Goal: Transaction & Acquisition: Purchase product/service

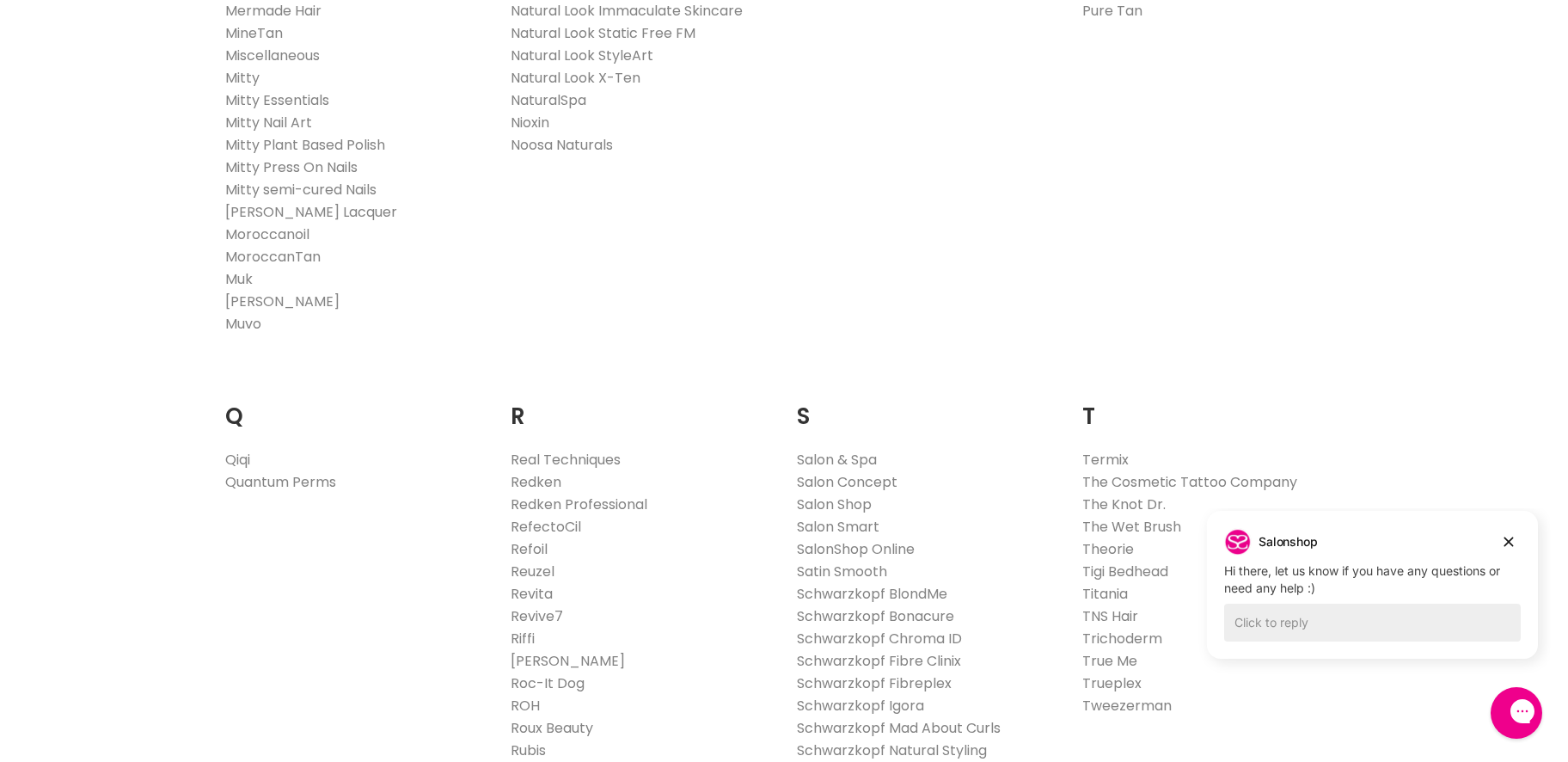
scroll to position [2321, 0]
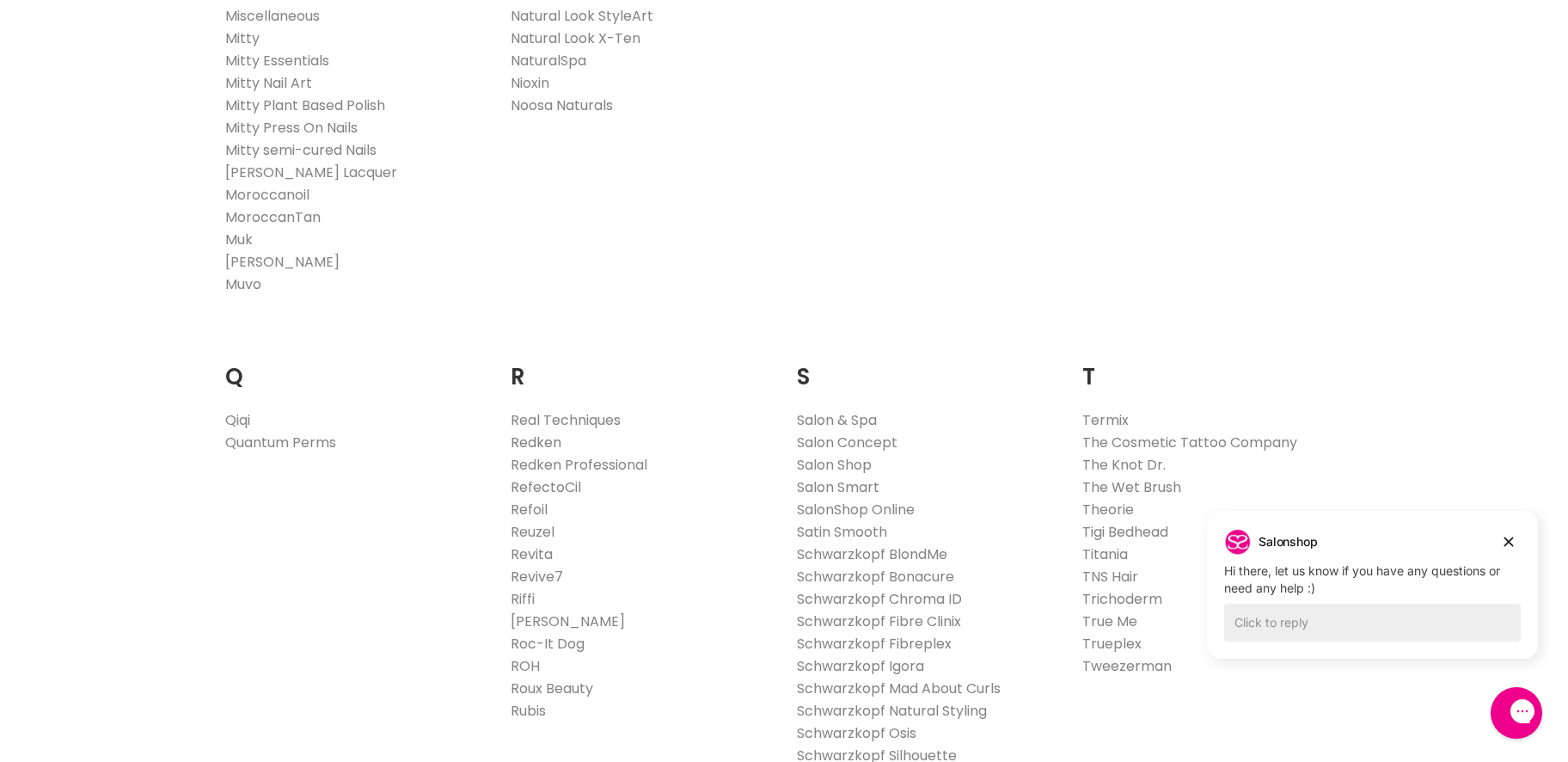
click at [531, 439] on link "Redken" at bounding box center [536, 442] width 50 height 20
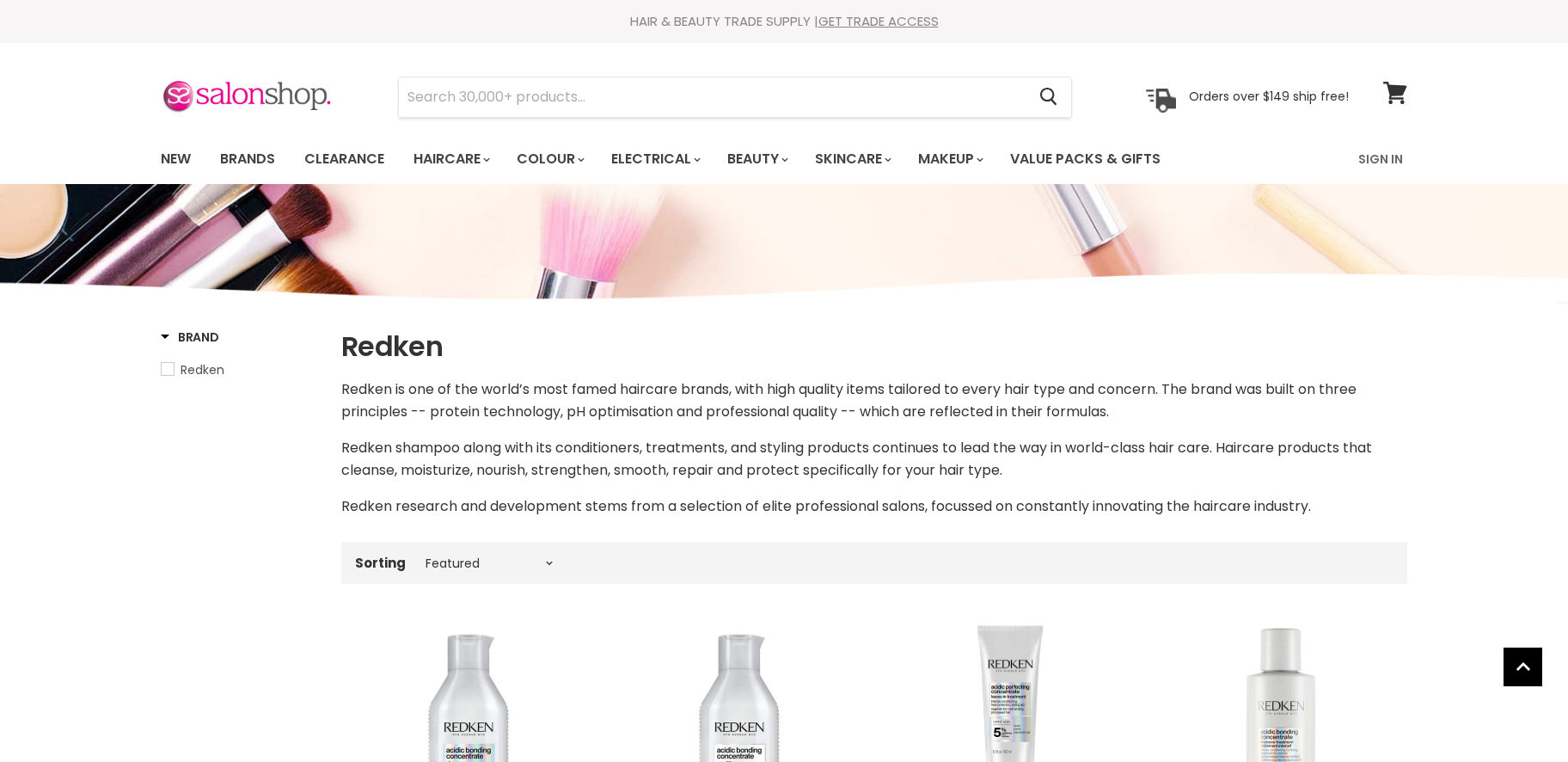
select select "manual"
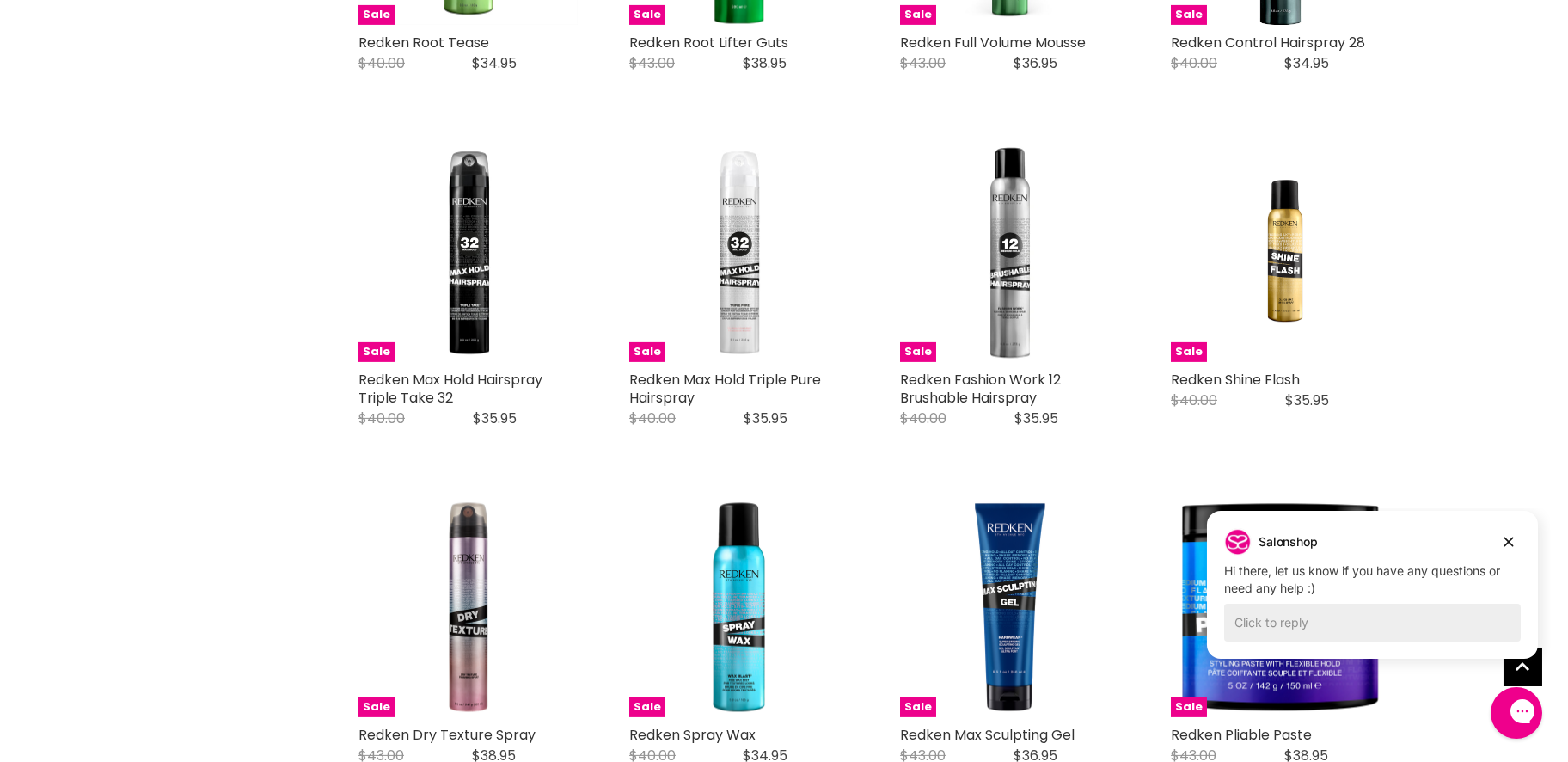
scroll to position [4127, 0]
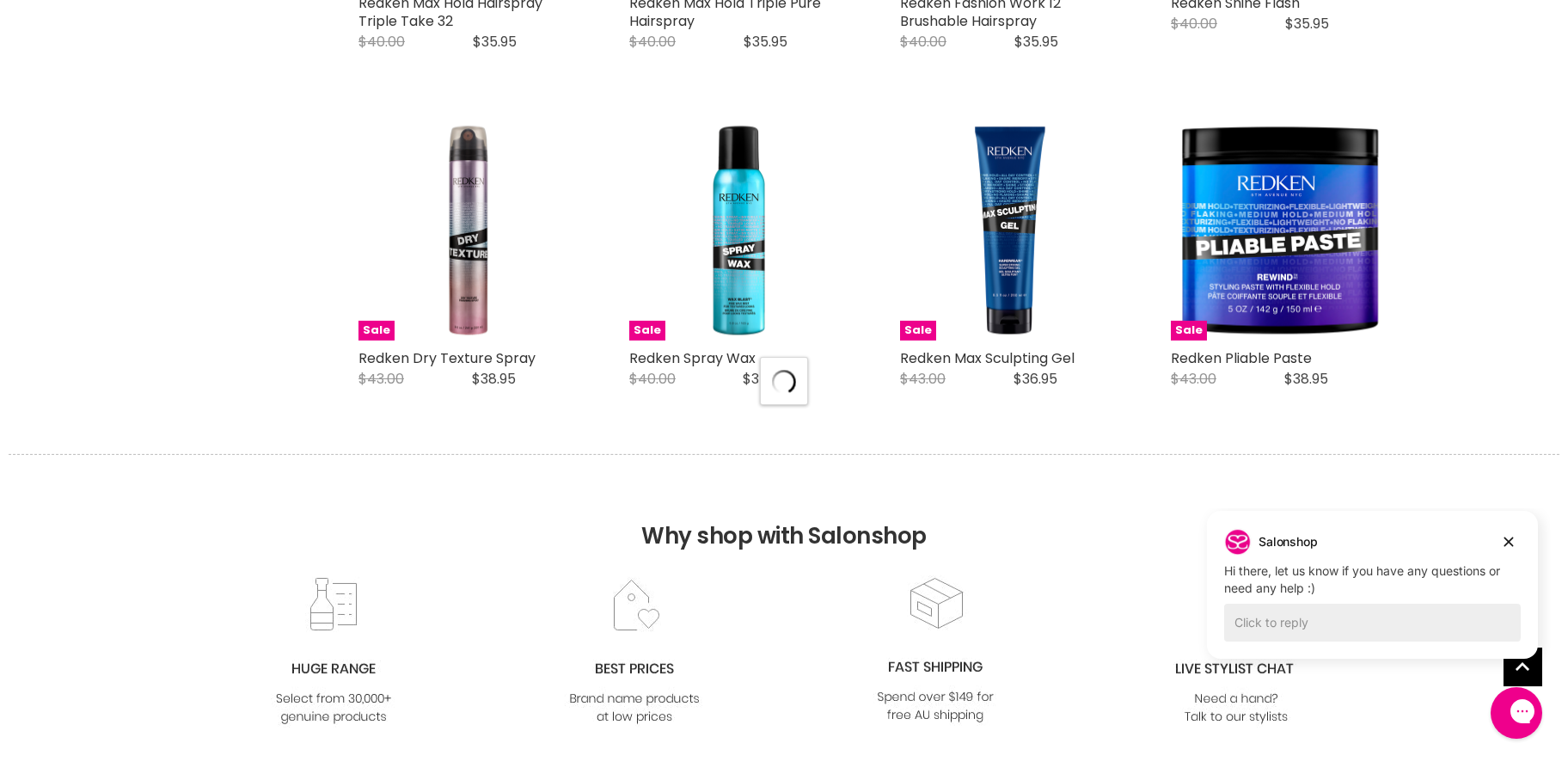
select select "manual"
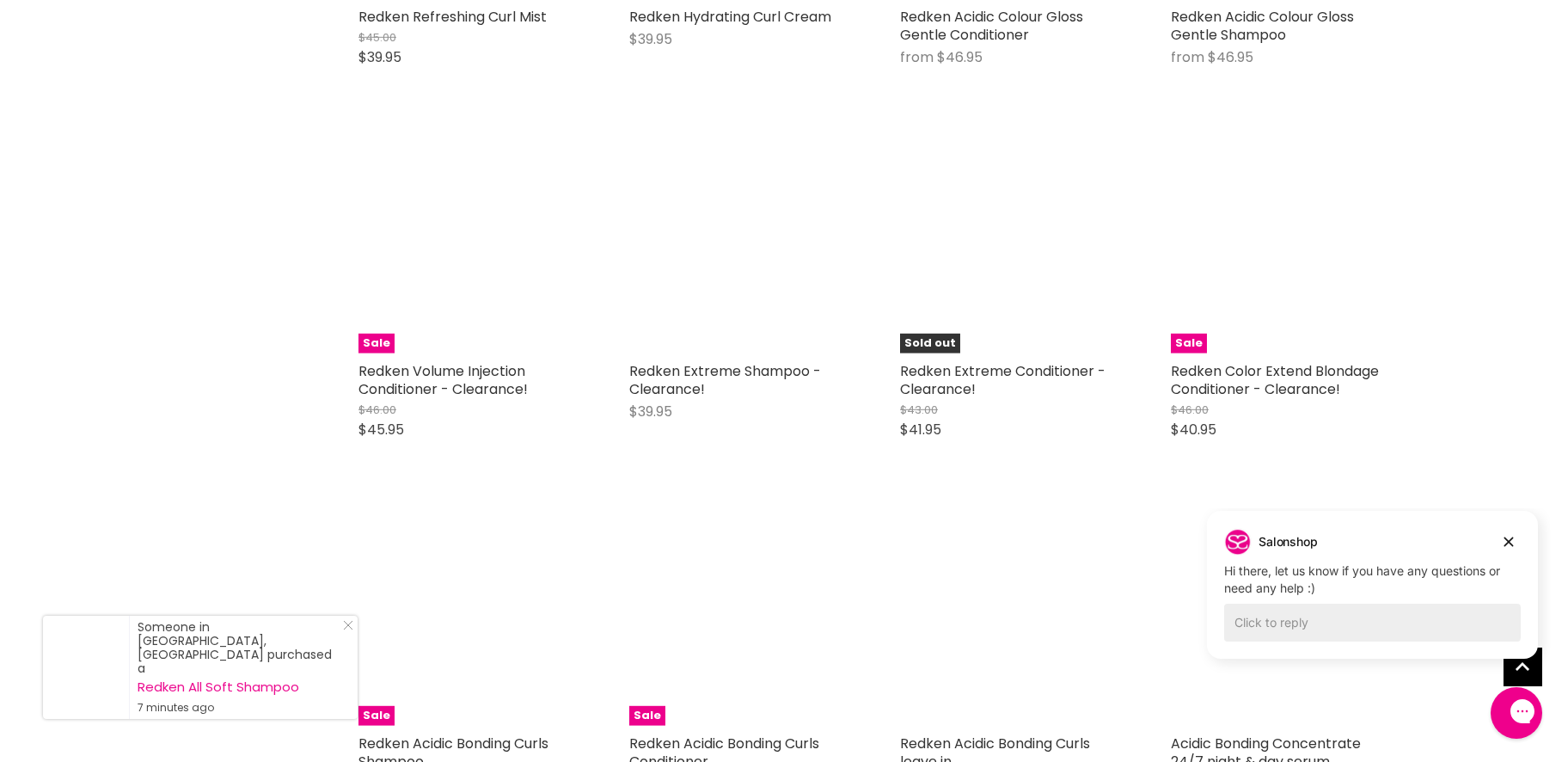
scroll to position [7222, 0]
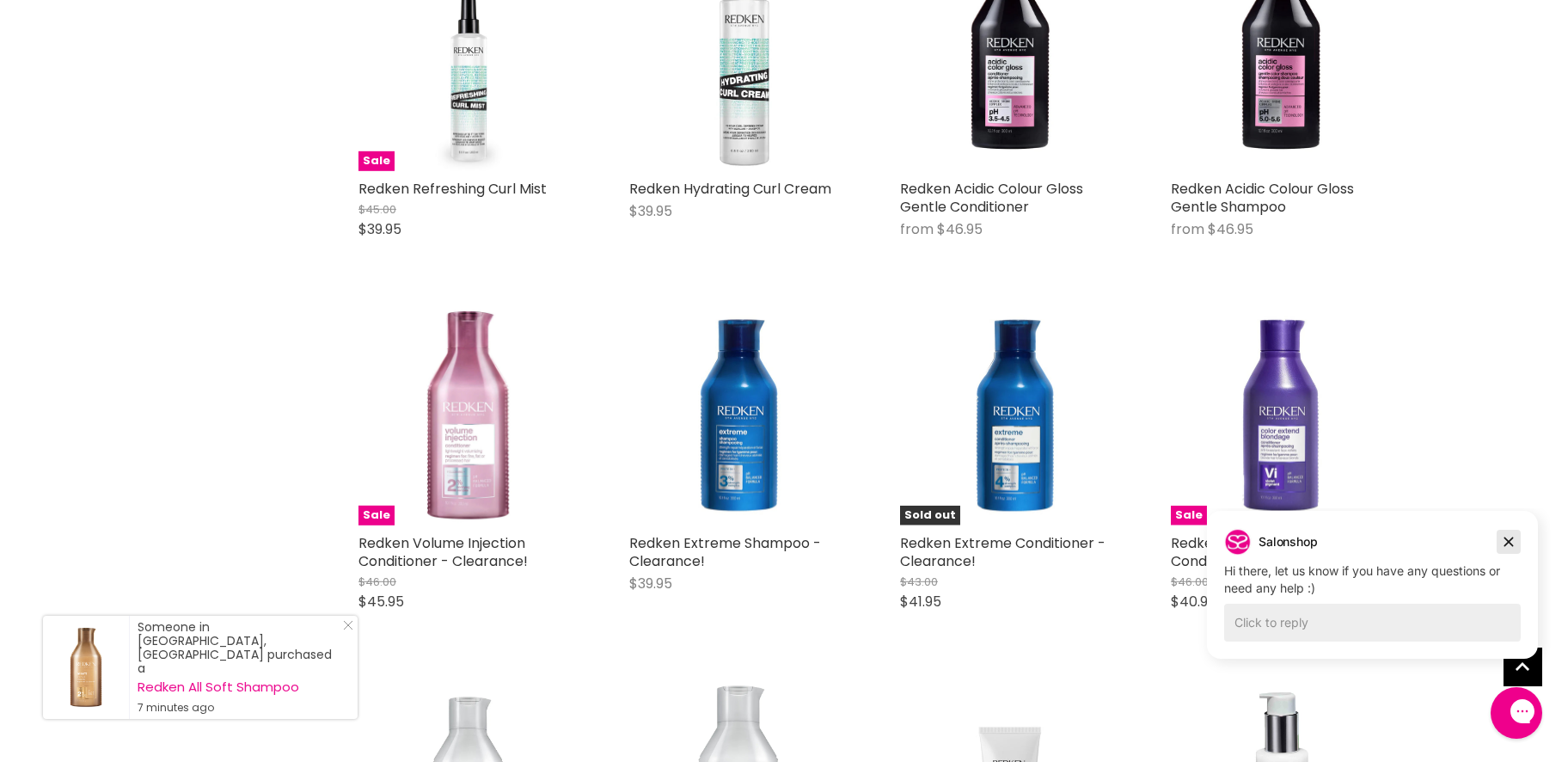
click at [1510, 542] on icon "Dismiss campaign" at bounding box center [1508, 541] width 17 height 21
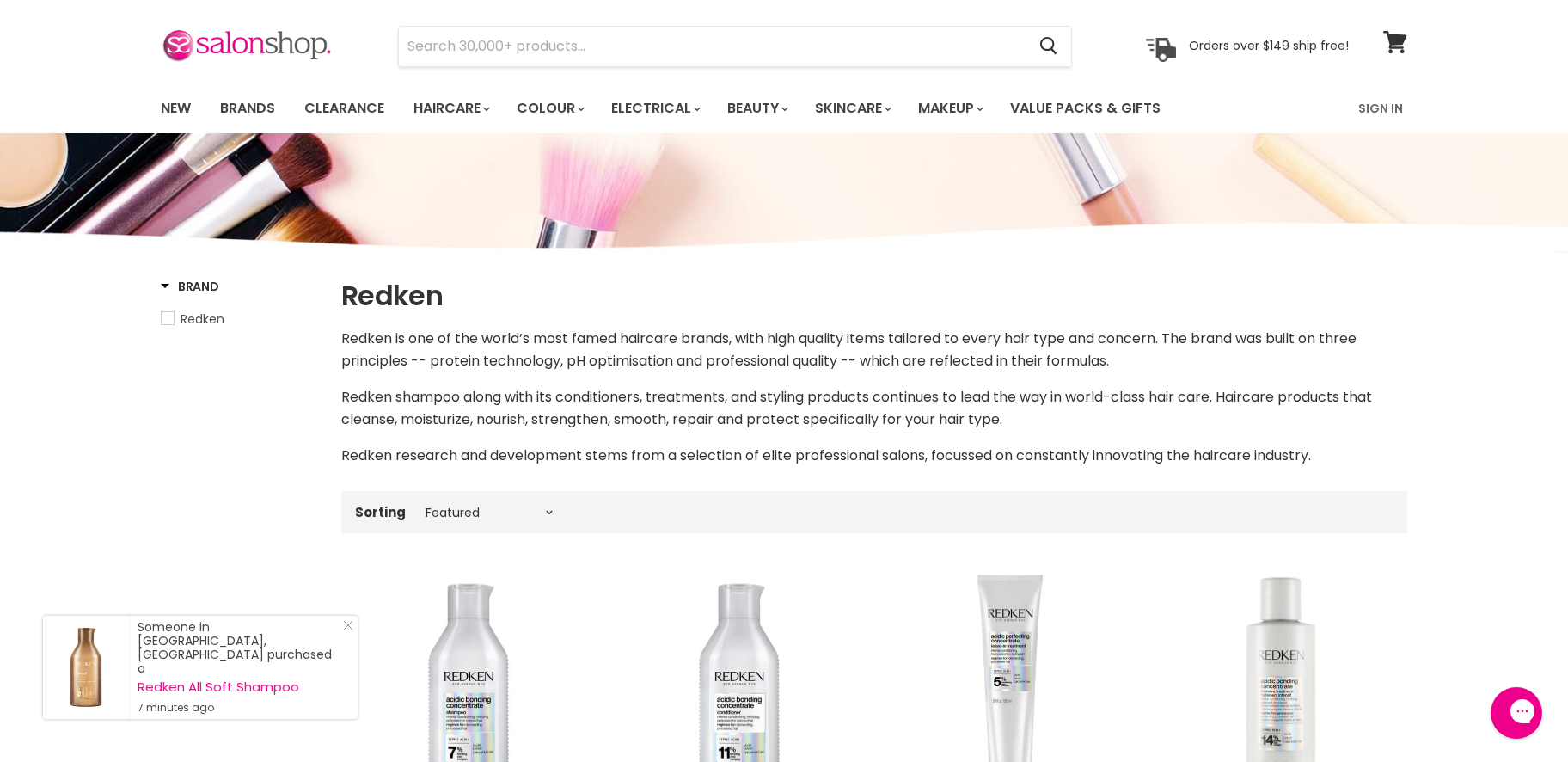
scroll to position [0, 0]
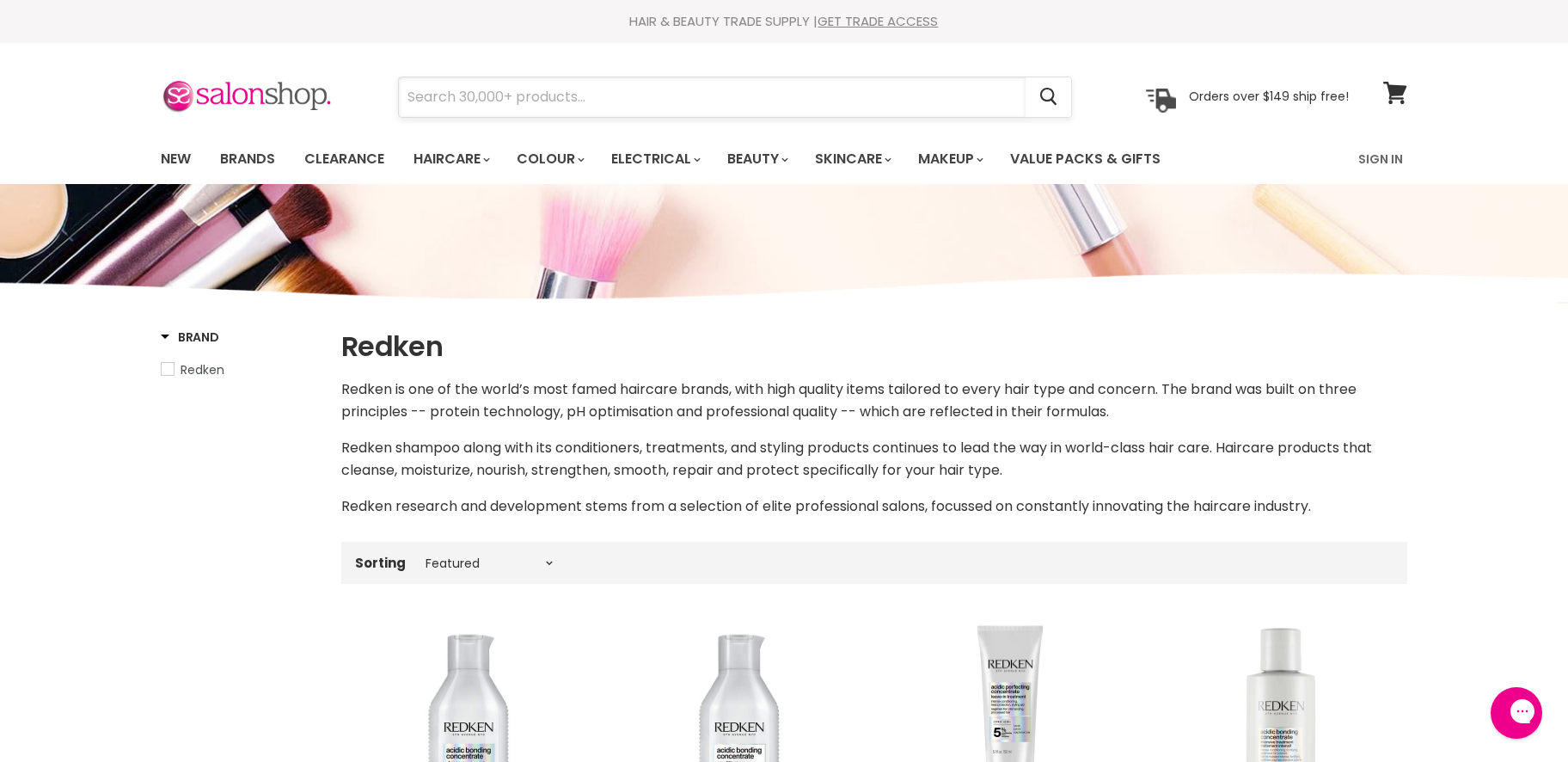
click at [712, 92] on input "Search" at bounding box center [712, 97] width 626 height 40
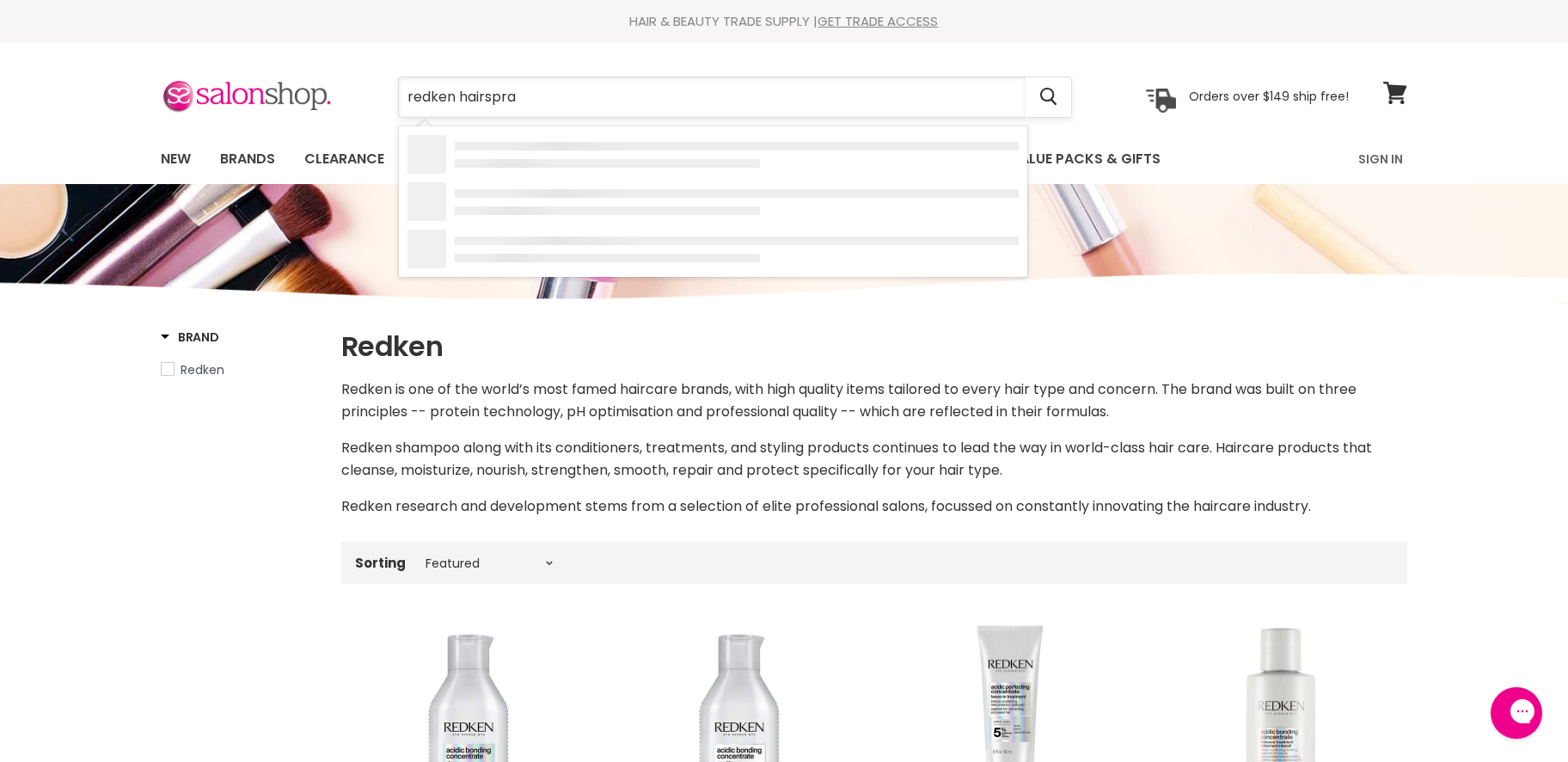
type input "redken hairspray"
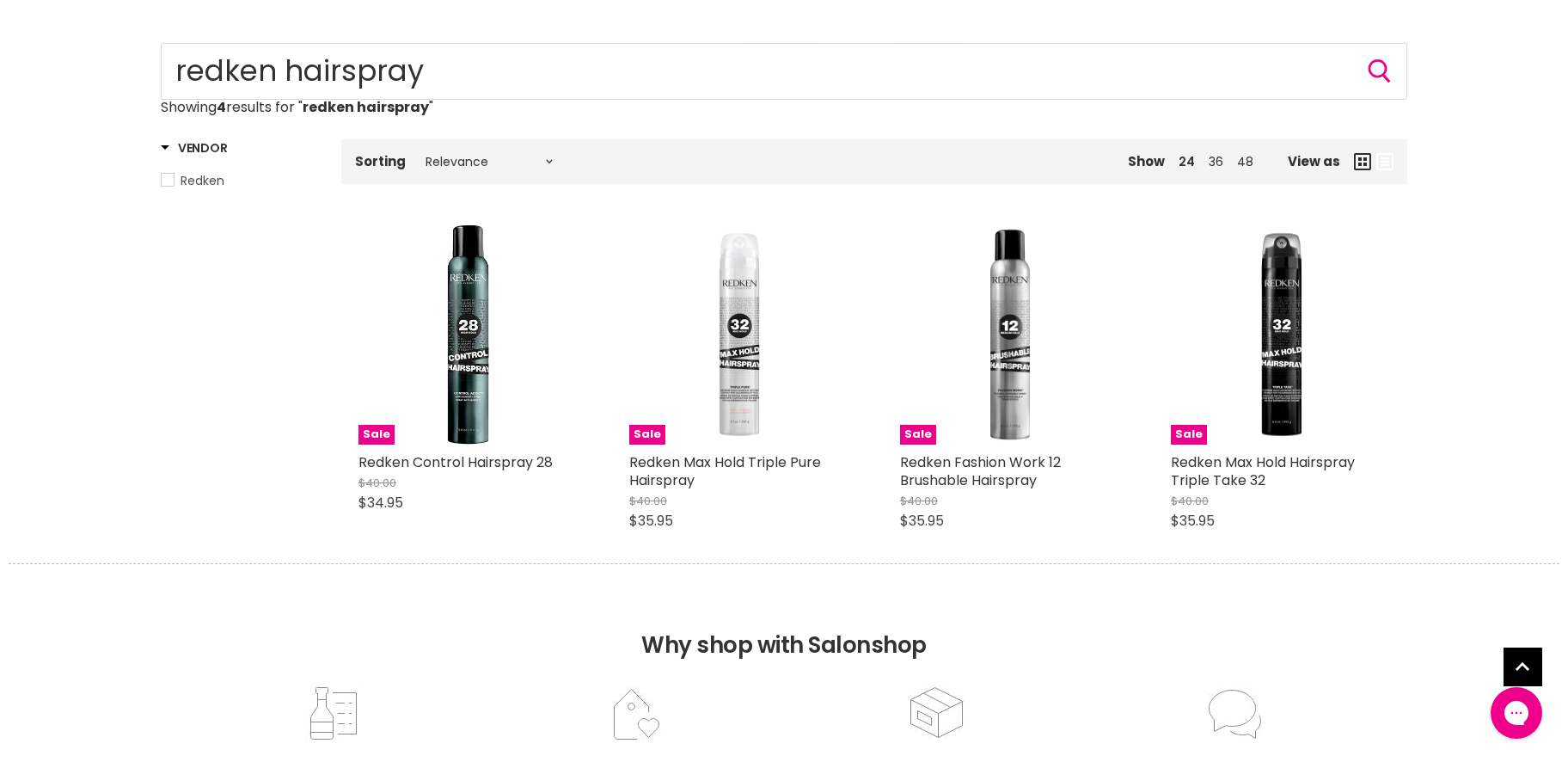
scroll to position [172, 0]
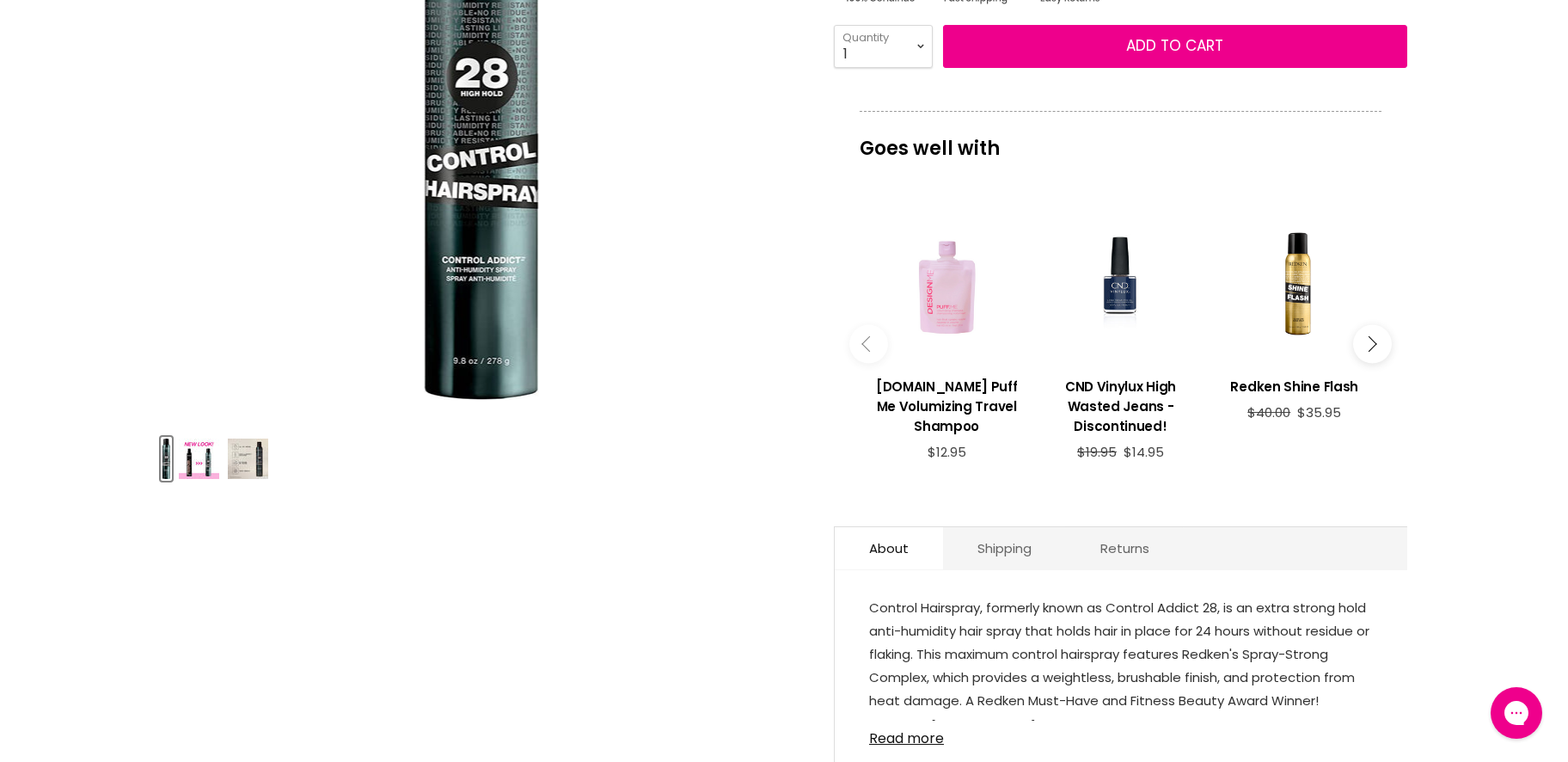
scroll to position [172, 0]
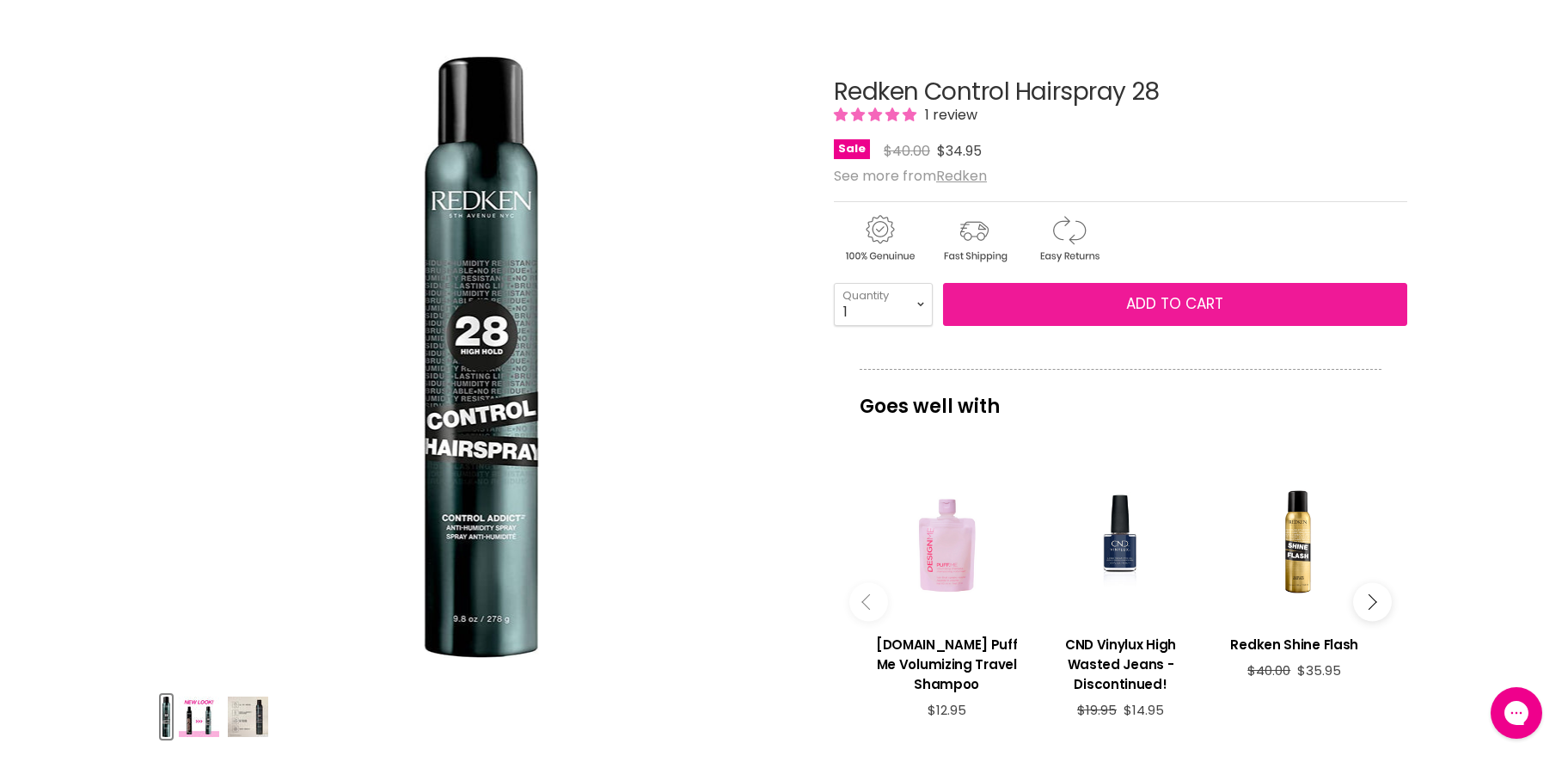
click at [1139, 299] on span "Add to cart" at bounding box center [1175, 303] width 97 height 21
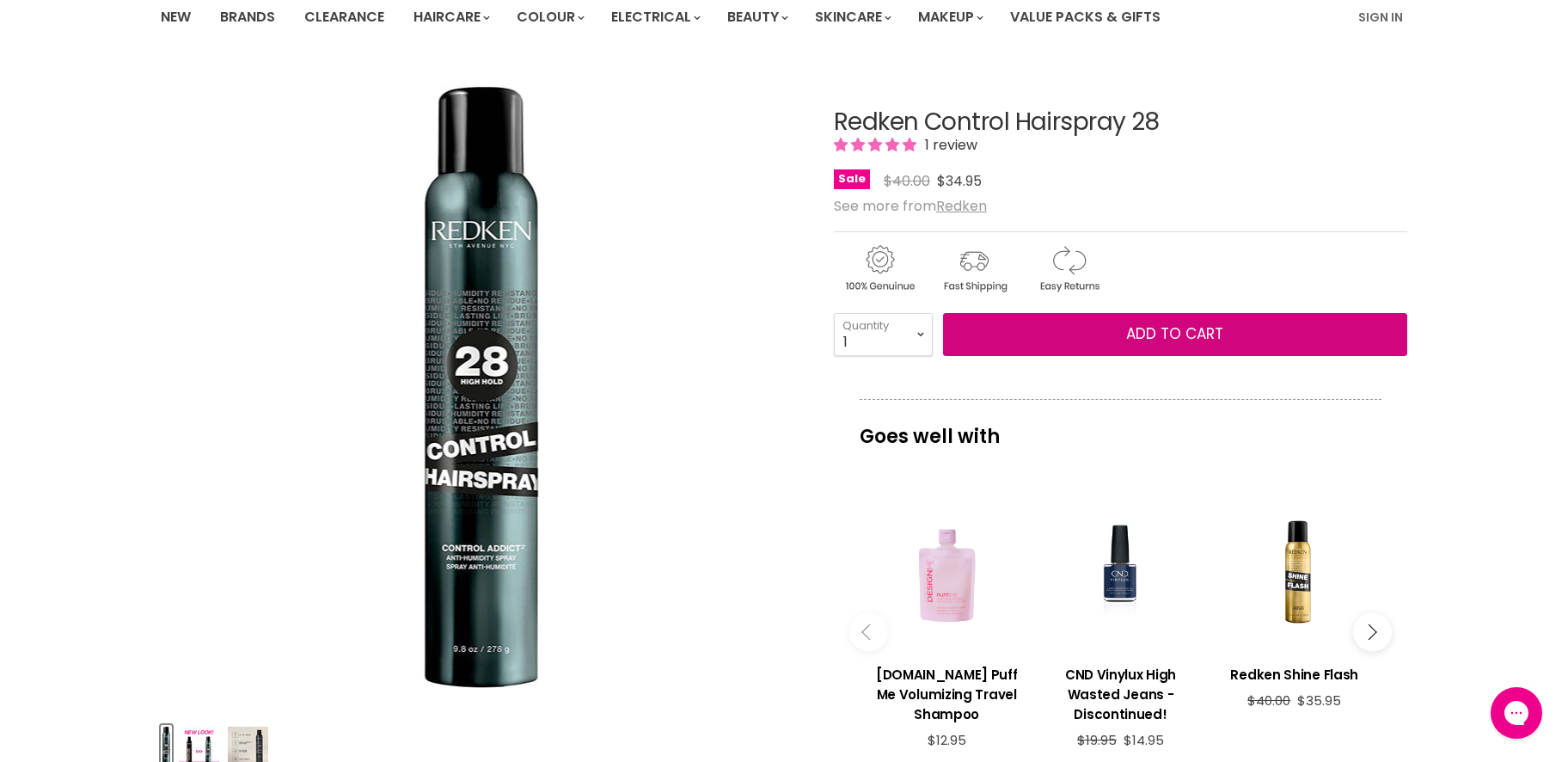
scroll to position [0, 0]
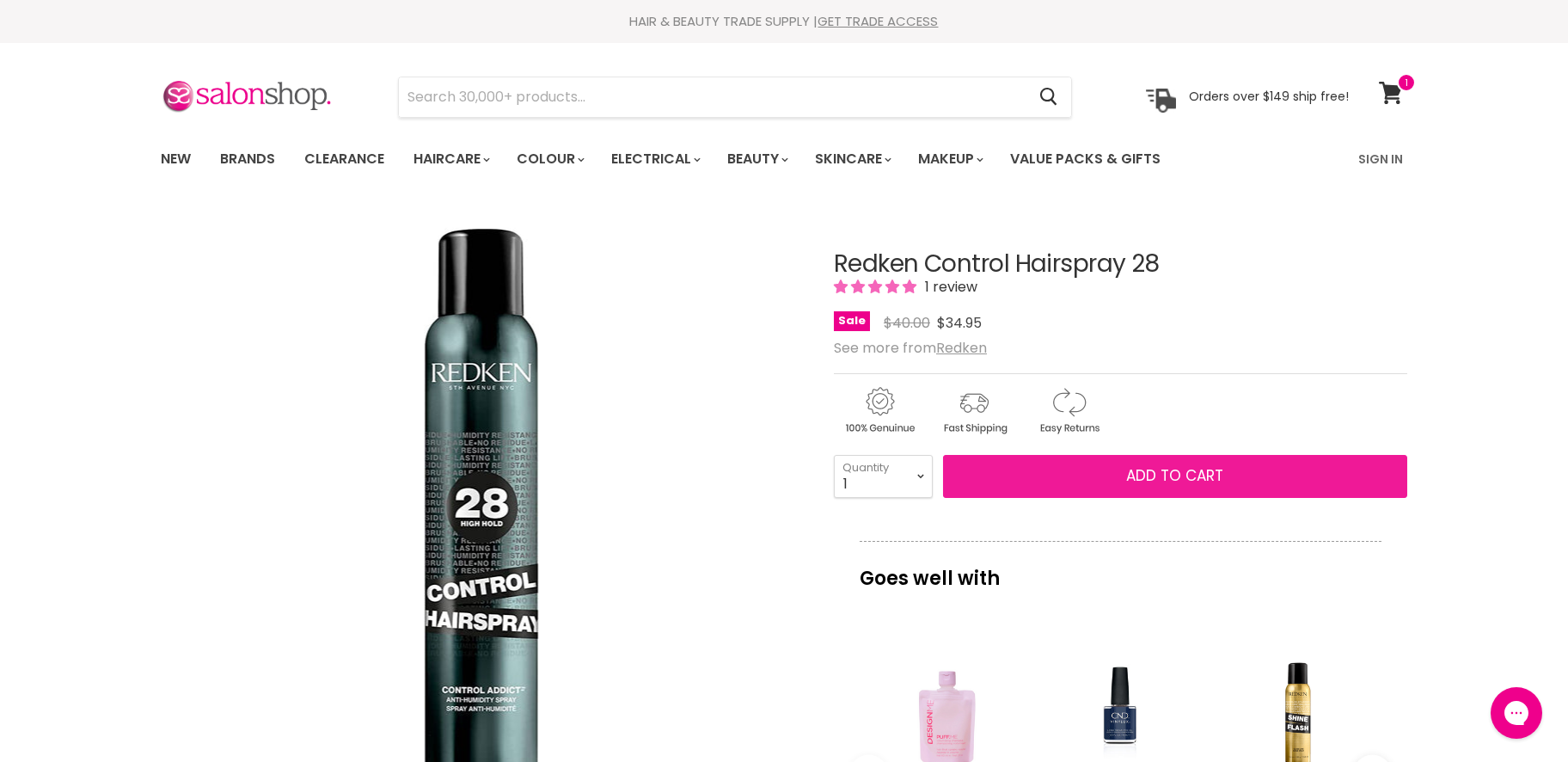
click at [1101, 462] on button "Add to cart" at bounding box center [1175, 476] width 465 height 43
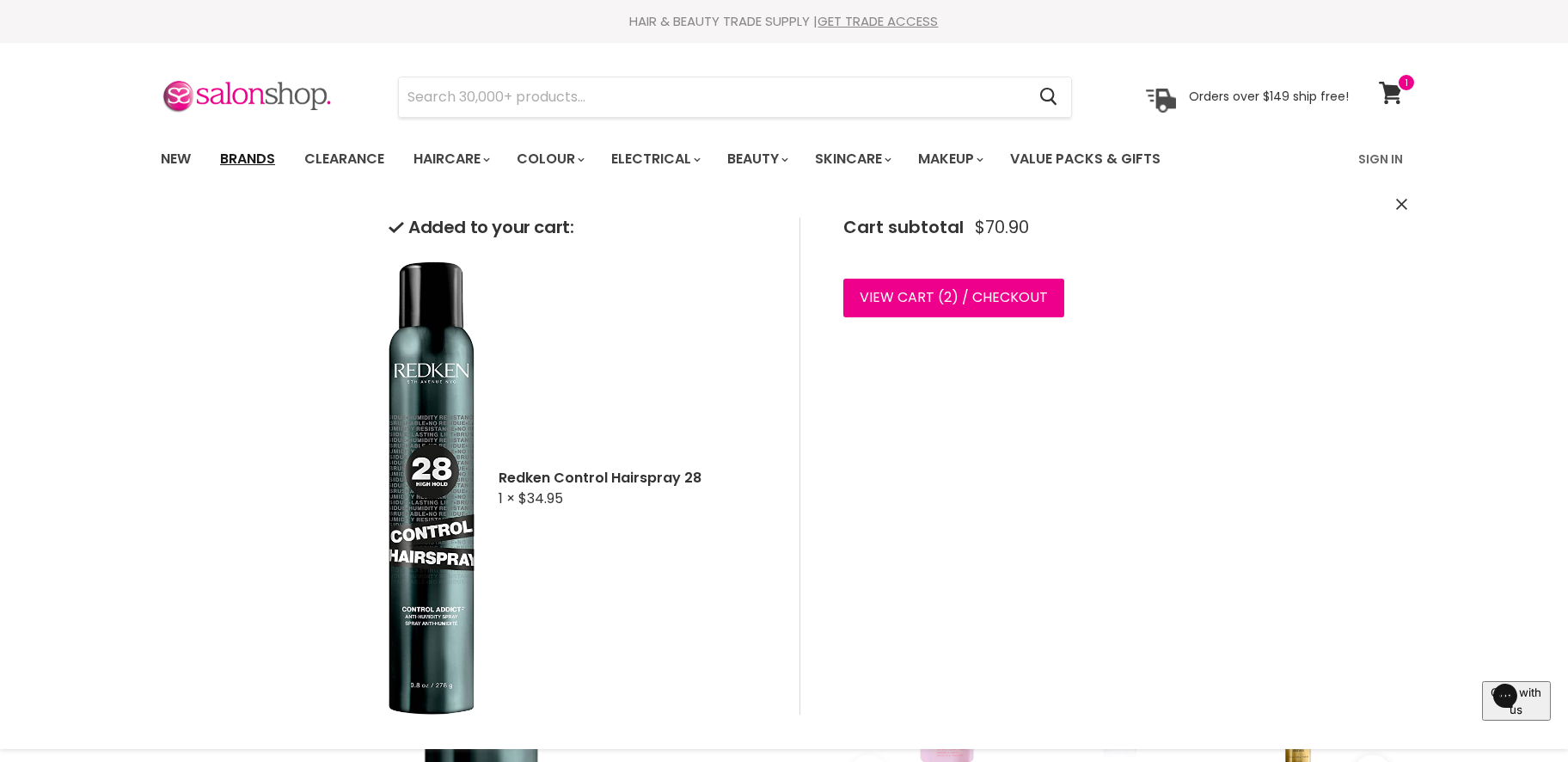
click at [239, 155] on link "Brands" at bounding box center [248, 159] width 81 height 36
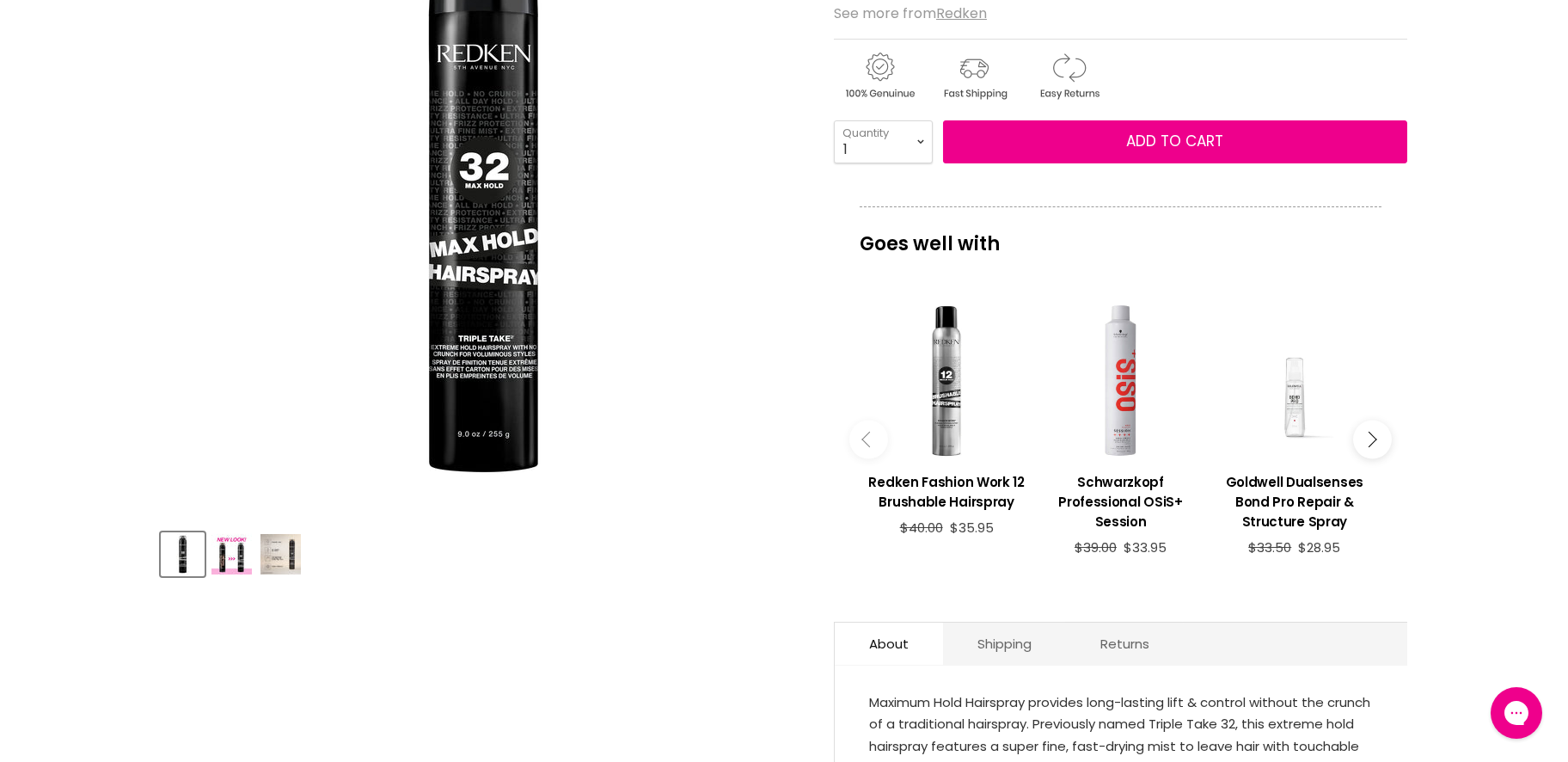
scroll to position [258, 0]
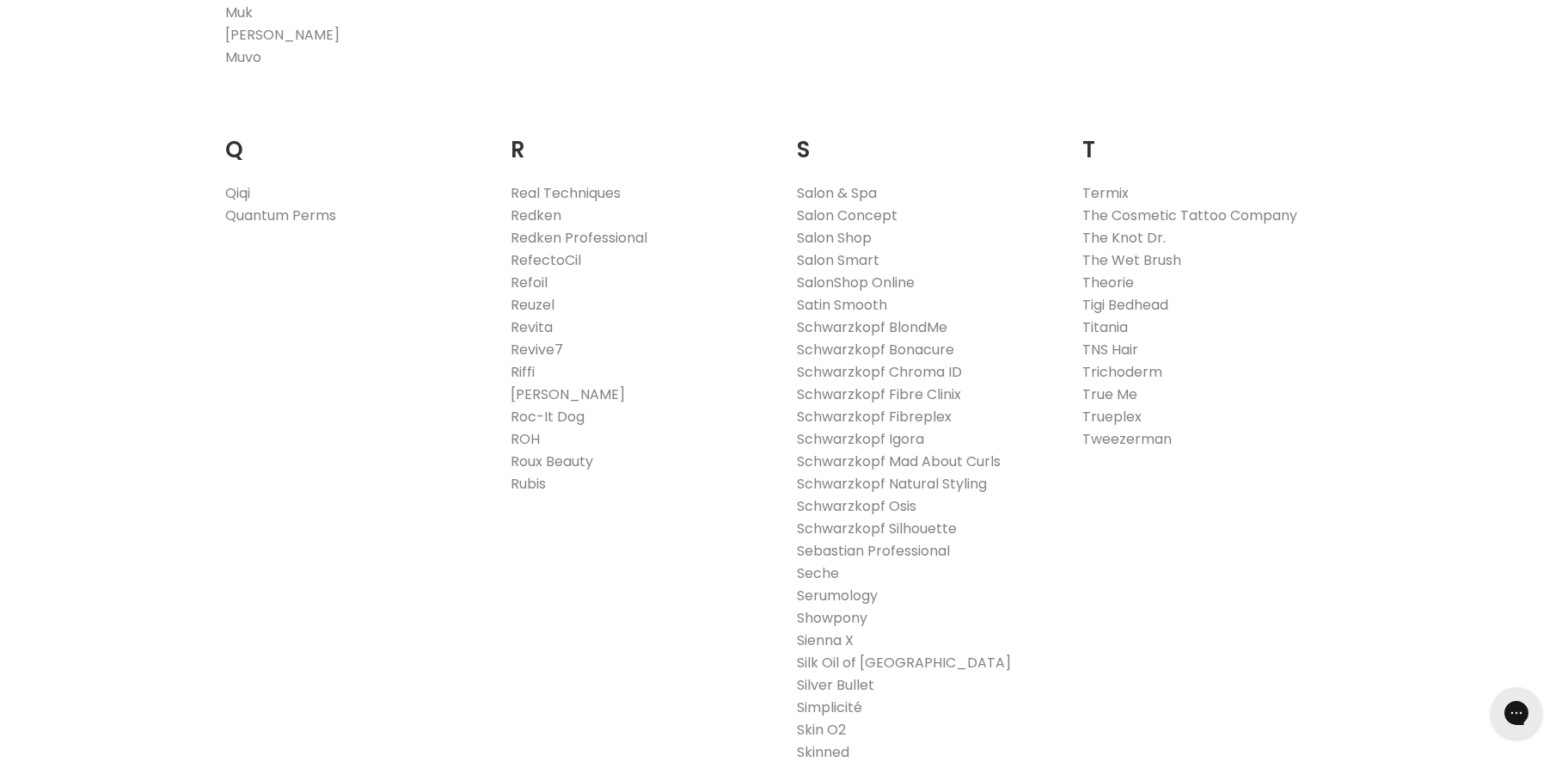
scroll to position [2579, 0]
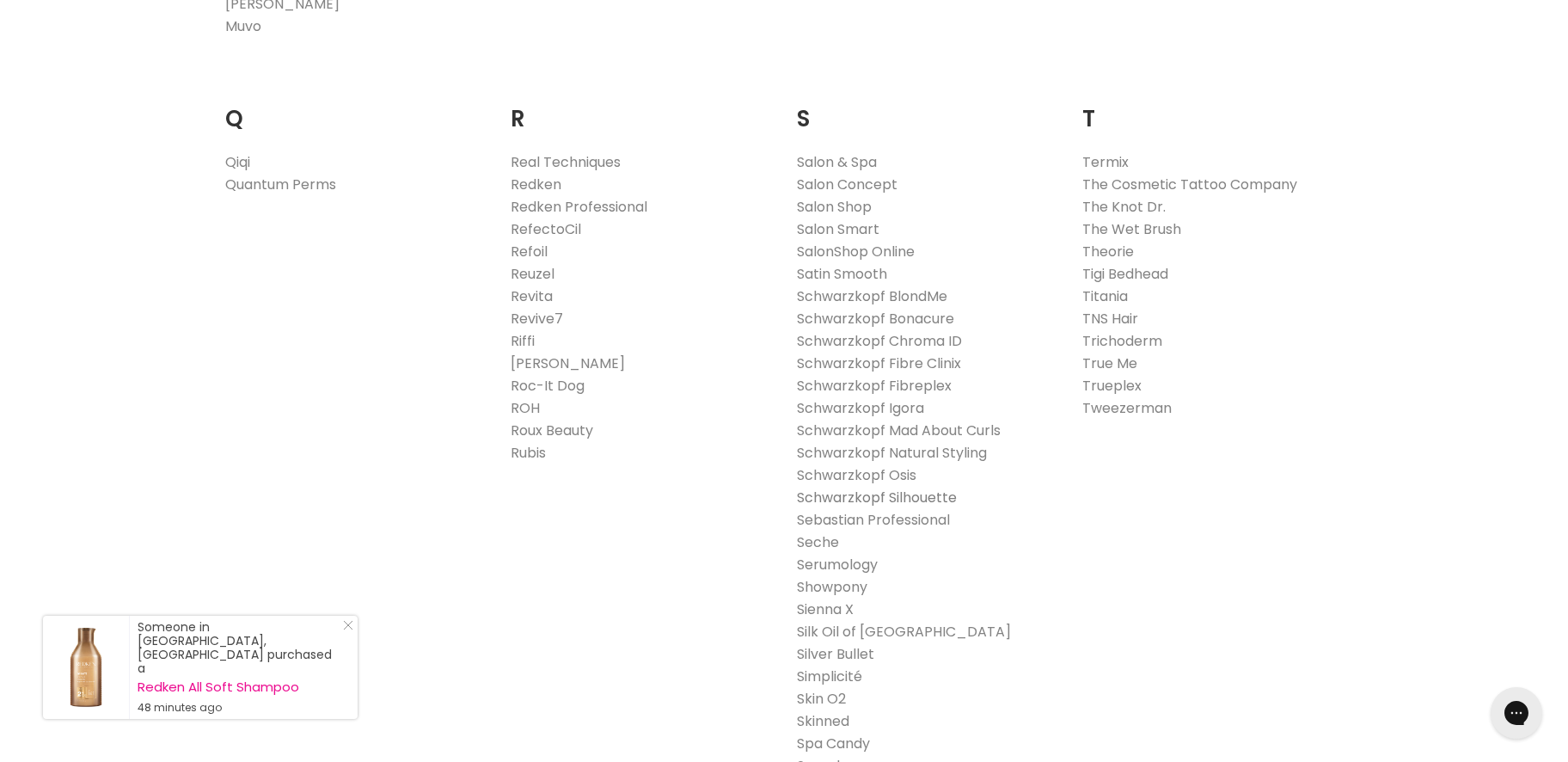
click at [911, 492] on link "Schwarzkopf Silhouette" at bounding box center [877, 497] width 160 height 20
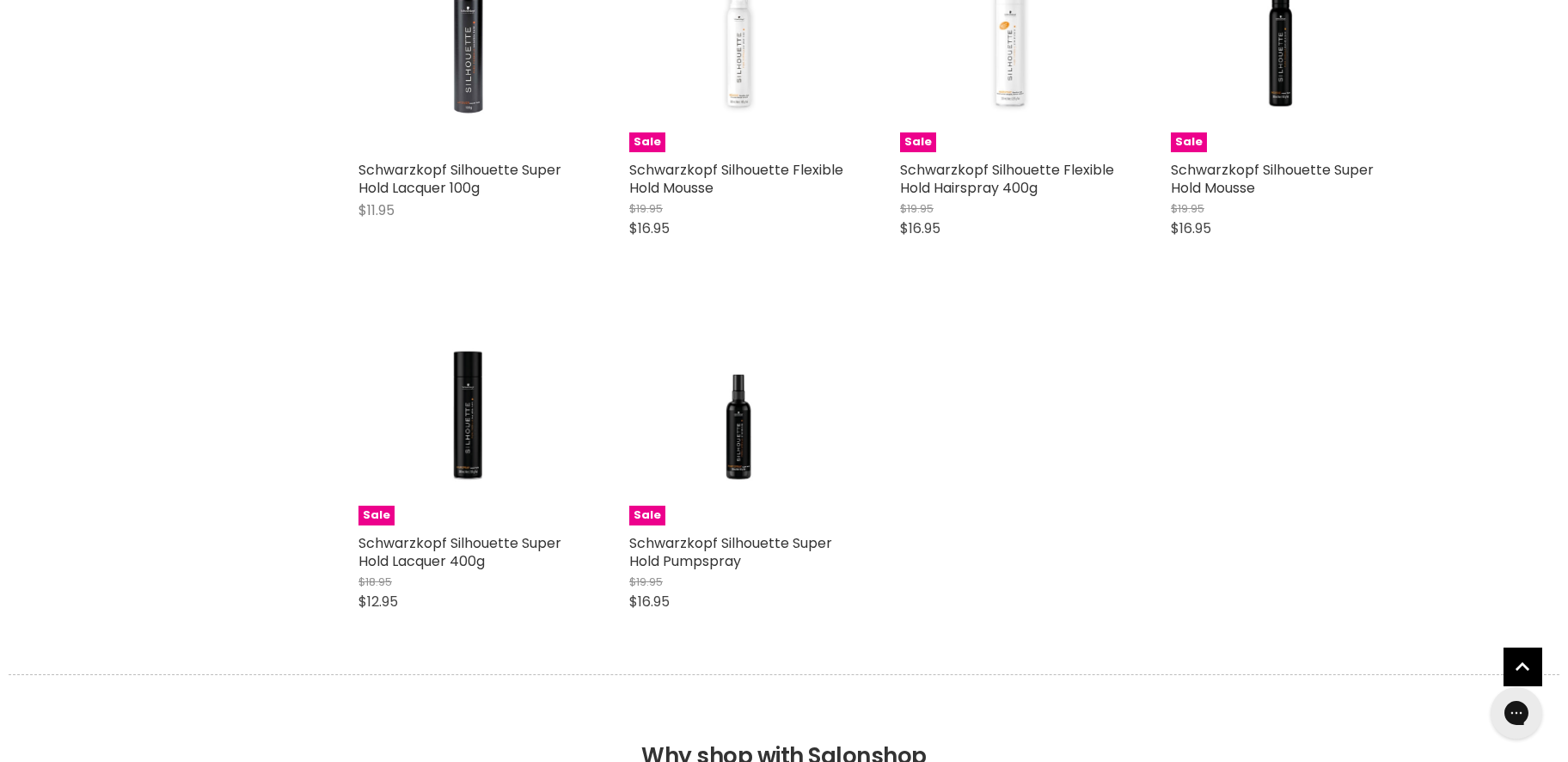
scroll to position [687, 0]
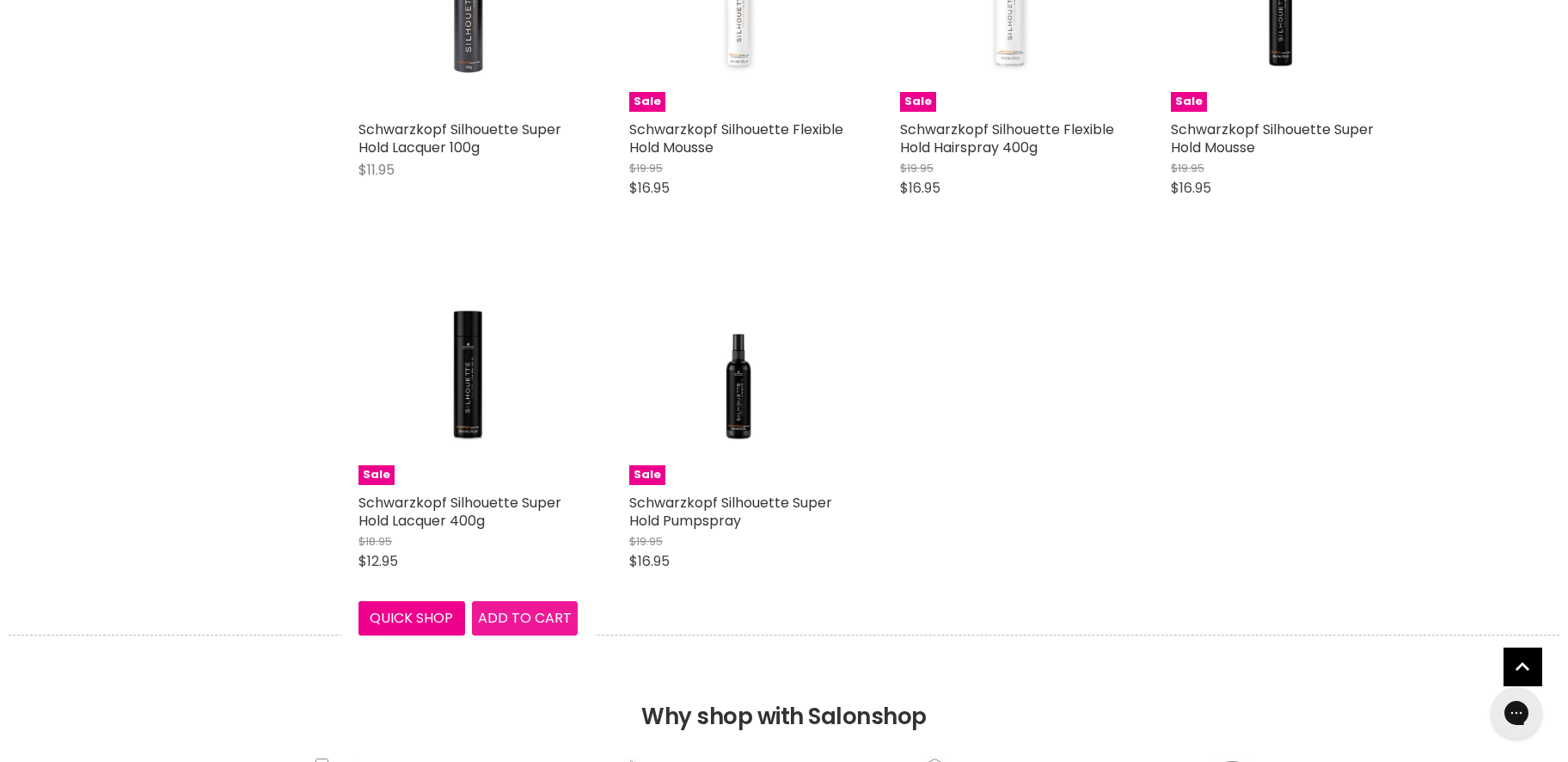
click at [504, 627] on span "Add to cart" at bounding box center [525, 617] width 93 height 20
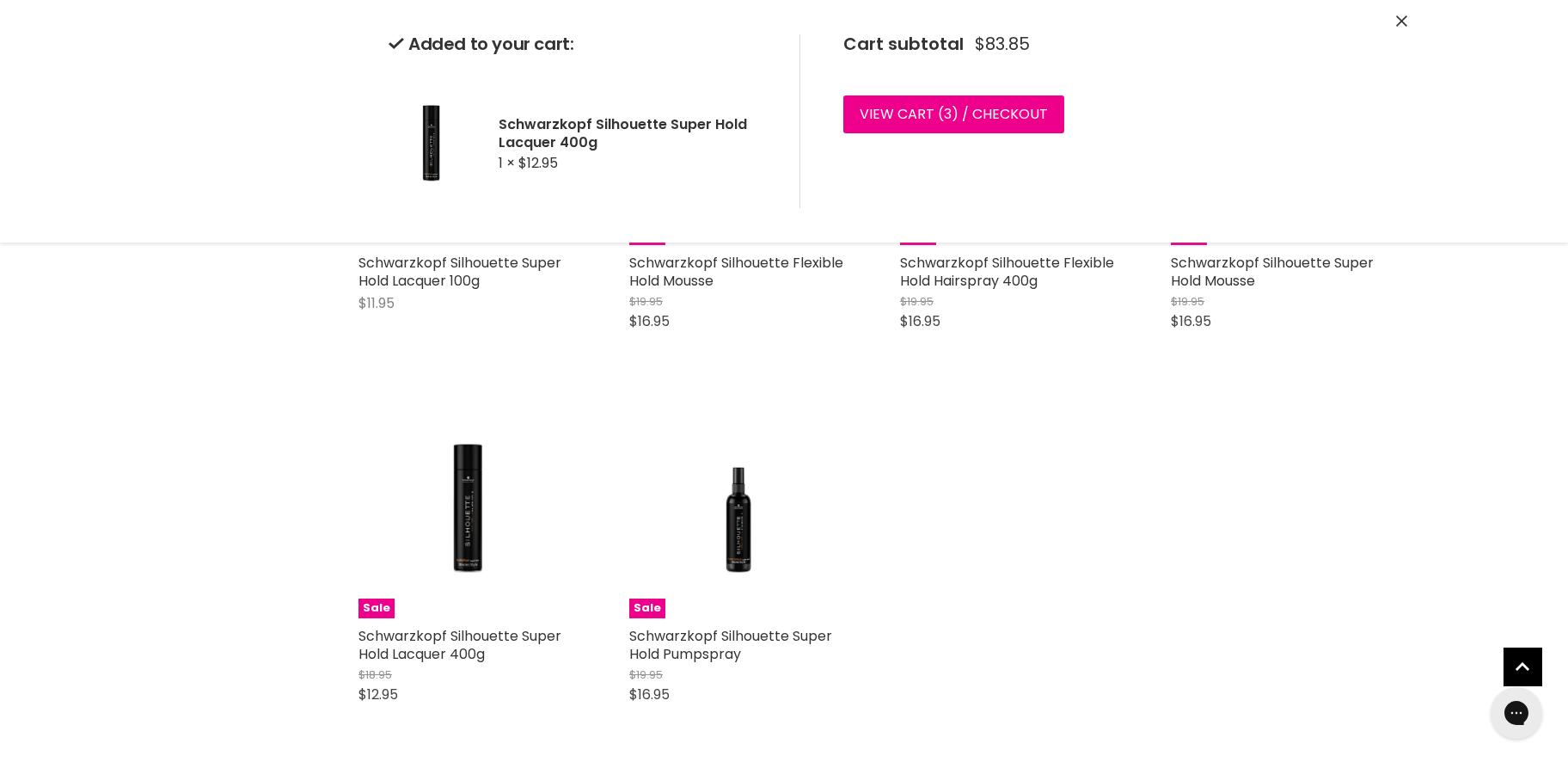
scroll to position [430, 0]
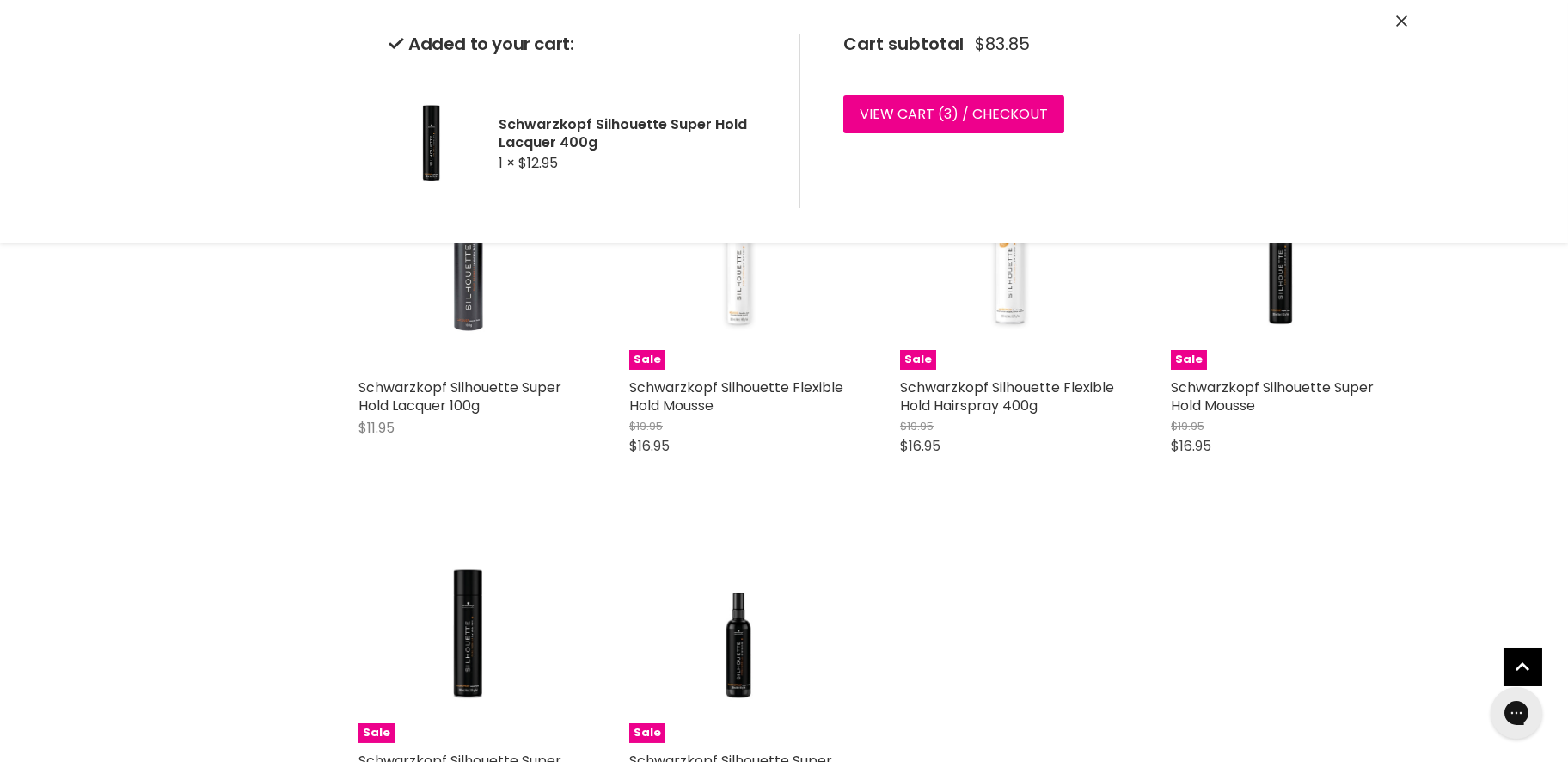
click at [1306, 527] on div "Schwarzkopf Silhouette Super Hold Lacquer 100g $11.95 Schwarzkopf Silhouette Qu…" at bounding box center [874, 497] width 1066 height 729
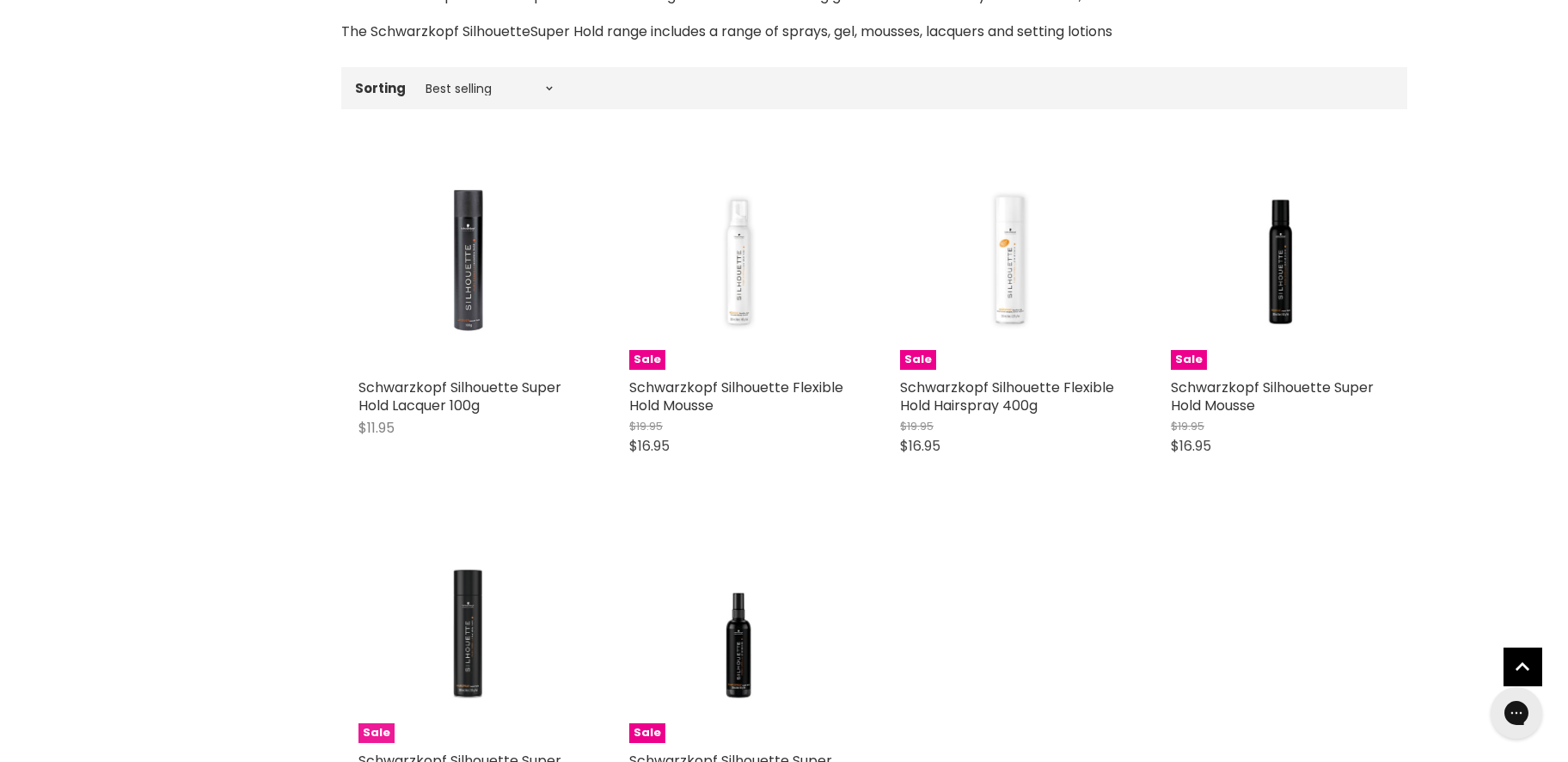
scroll to position [687, 0]
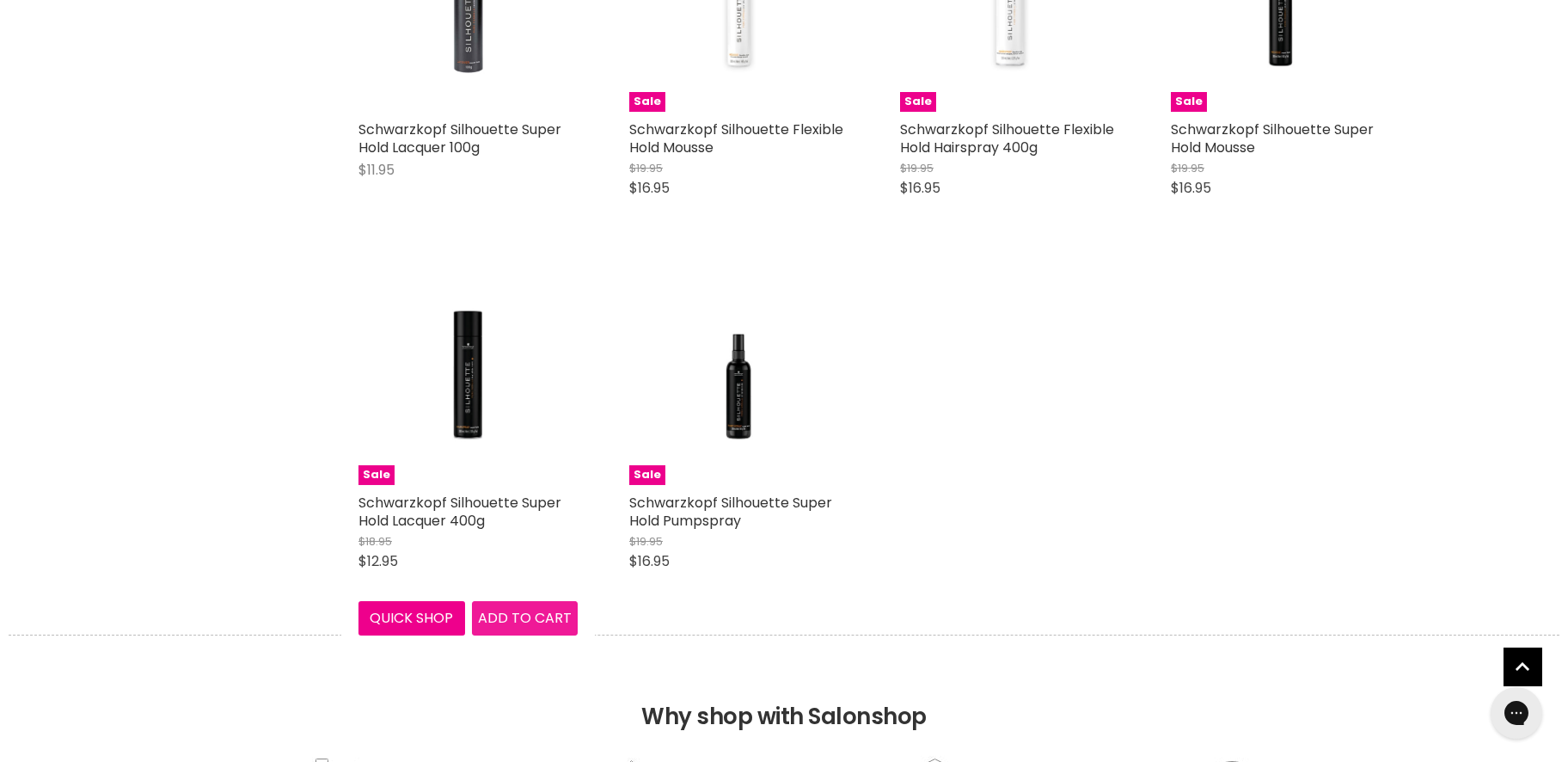
click at [519, 627] on span "Add to cart" at bounding box center [525, 617] width 93 height 20
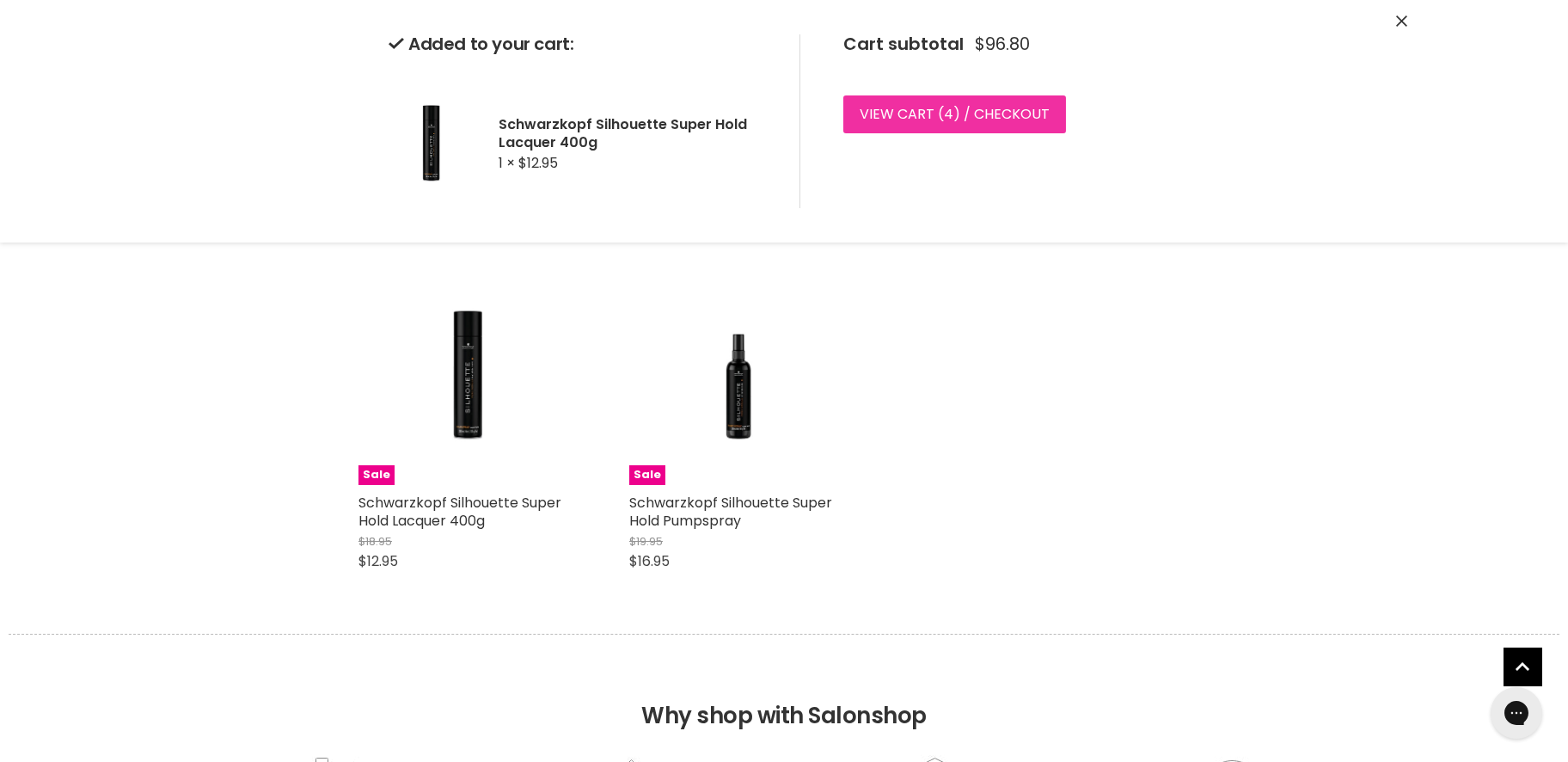
click at [930, 114] on link "View cart ( 4 ) / Checkout" at bounding box center [955, 114] width 223 height 38
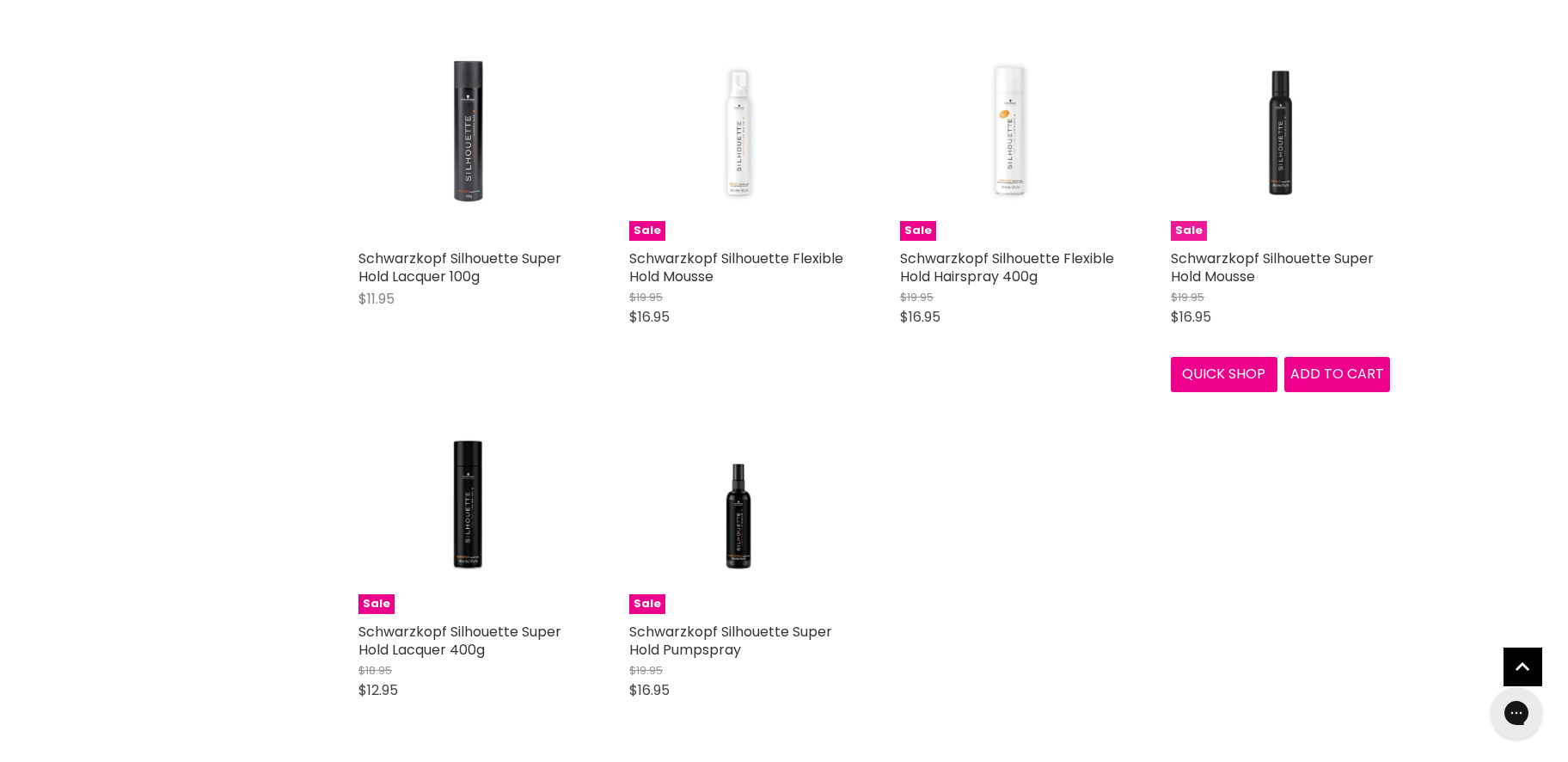
scroll to position [527, 0]
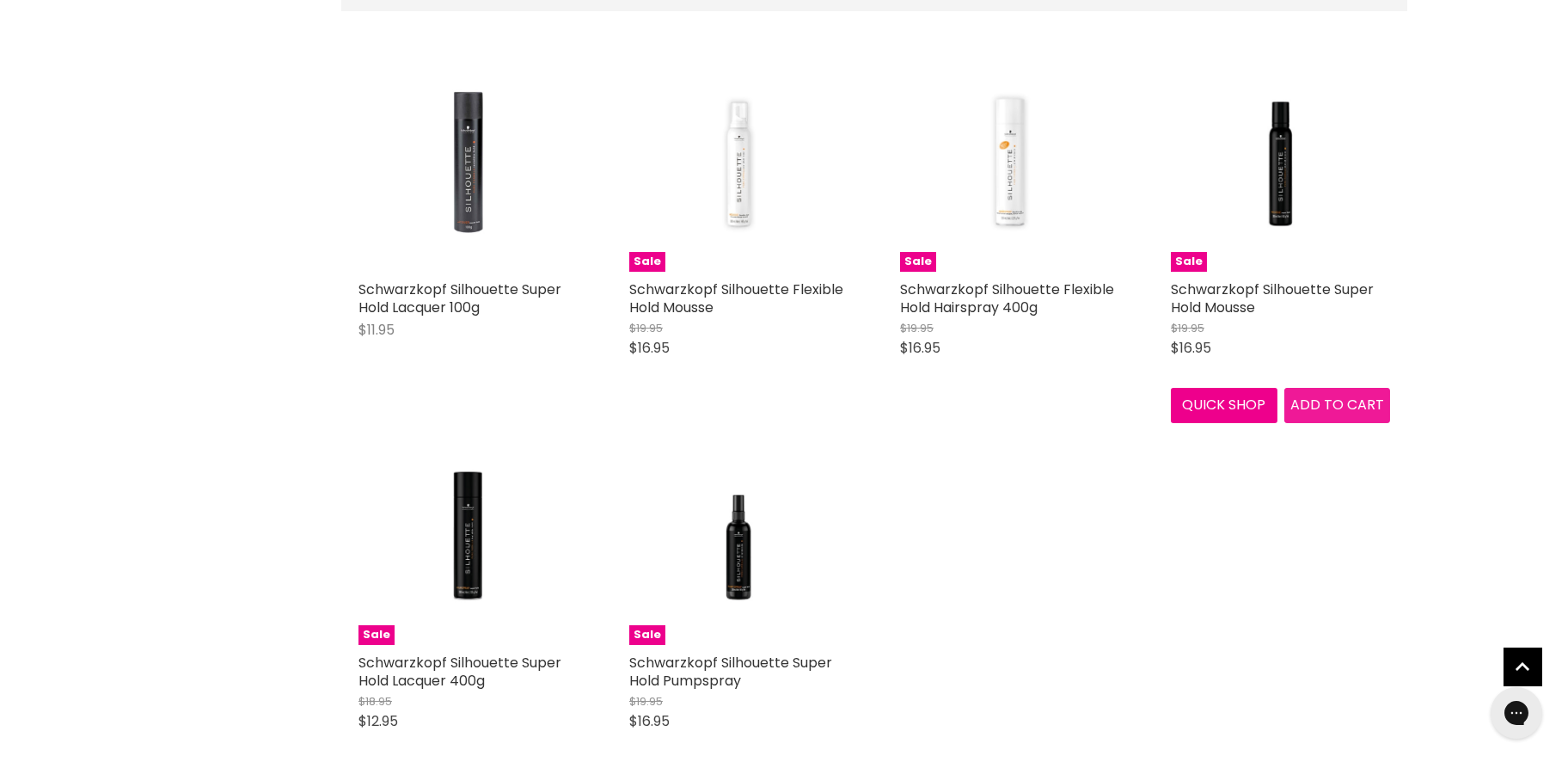
click at [1317, 414] on span "Add to cart" at bounding box center [1337, 404] width 93 height 20
